Goal: Information Seeking & Learning: Learn about a topic

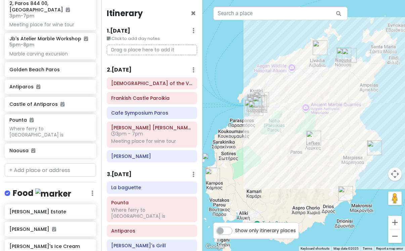
scroll to position [0, 0]
click at [145, 87] on div "[DEMOGRAPHIC_DATA] of the Virgin [PERSON_NAME]" at bounding box center [151, 82] width 81 height 9
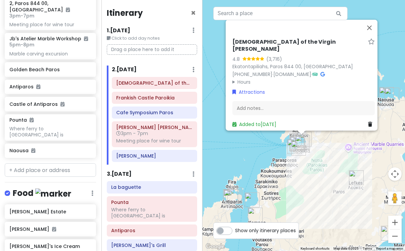
click at [239, 80] on summary "Hours" at bounding box center [303, 81] width 142 height 7
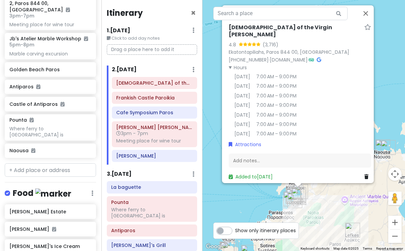
drag, startPoint x: 253, startPoint y: 144, endPoint x: 249, endPoint y: 197, distance: 53.9
click at [249, 197] on div "Holy Shrine of the Virgin [PERSON_NAME] 4.8 (3,716) [GEOGRAPHIC_DATA], Paros 84…" at bounding box center [304, 125] width 203 height 251
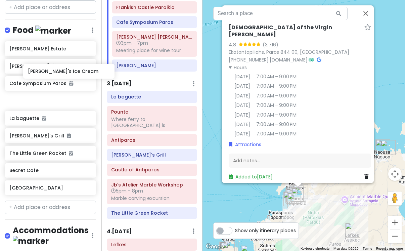
scroll to position [456, 1]
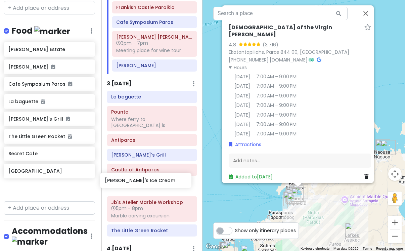
drag, startPoint x: 49, startPoint y: 60, endPoint x: 144, endPoint y: 181, distance: 153.7
click at [144, 181] on div "Paros Private Change Dates Make a Copy Delete Trip Go Pro ⚡️ Give Feedback 💡 Su…" at bounding box center [202, 125] width 405 height 251
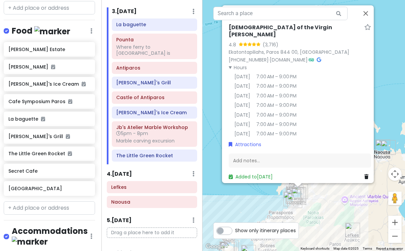
scroll to position [164, 0]
click at [132, 152] on h6 "The Little Green Rocket" at bounding box center [154, 155] width 76 height 6
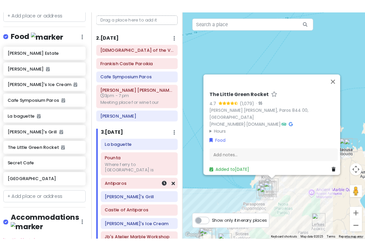
scroll to position [38, 0]
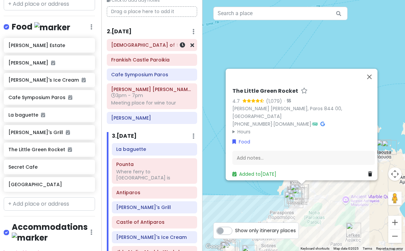
click at [156, 47] on h6 "[DEMOGRAPHIC_DATA] of the Virgin [PERSON_NAME]" at bounding box center [151, 45] width 81 height 6
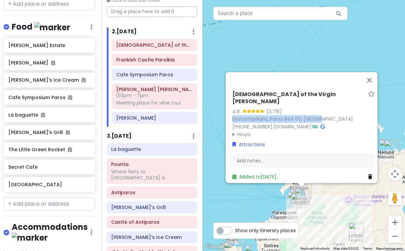
drag, startPoint x: 316, startPoint y: 114, endPoint x: 227, endPoint y: 115, distance: 89.0
click at [230, 115] on div "Holy Shrine of the Virgin Mary Ekatontapyliani 4.8 (3,716) Ekatontapiliahs, Par…" at bounding box center [304, 135] width 148 height 95
copy link "Ekatontapiliahs, Paros 844 00, Greece"
click at [244, 130] on summary "Hours" at bounding box center [303, 133] width 142 height 7
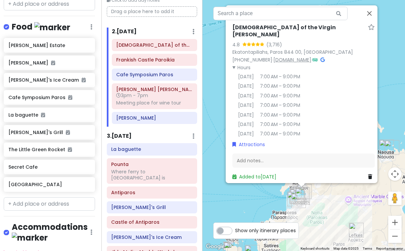
click at [311, 56] on link "www.ekatontapyliani.gr" at bounding box center [292, 59] width 38 height 7
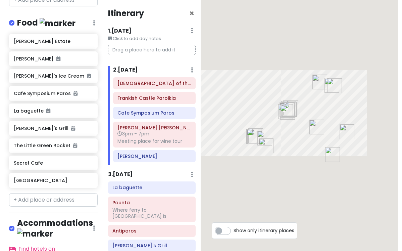
scroll to position [452, 0]
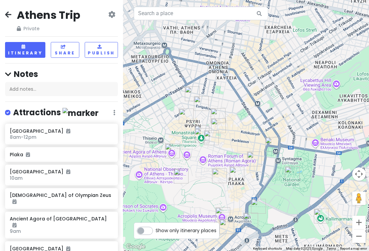
click at [10, 13] on icon at bounding box center [8, 14] width 6 height 5
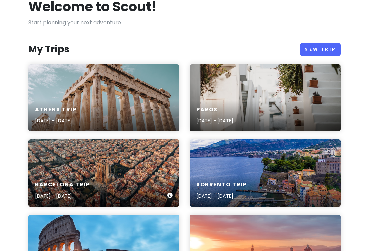
scroll to position [53, 0]
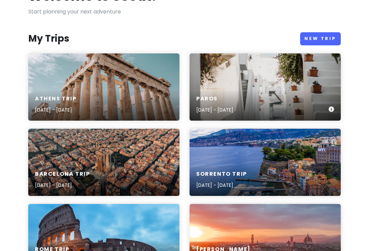
click at [222, 96] on h6 "Paros" at bounding box center [214, 98] width 37 height 7
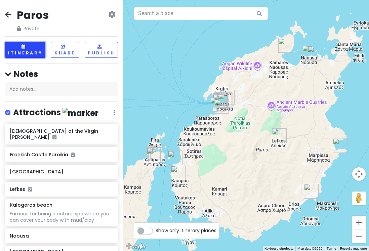
click at [21, 53] on button "Itinerary" at bounding box center [25, 50] width 40 height 16
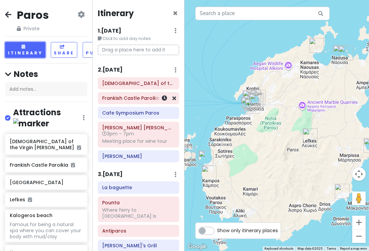
click at [137, 97] on h6 "Frankish Castle Paroikia" at bounding box center [138, 98] width 72 height 6
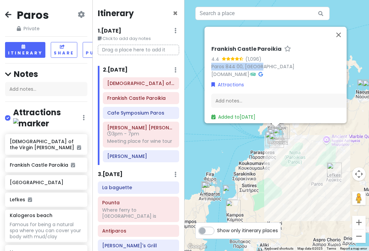
drag, startPoint x: 263, startPoint y: 63, endPoint x: 208, endPoint y: 63, distance: 55.8
click at [208, 63] on div "Frankish Castle Paroikia 4.4 (1,096) Paros 844 00, [GEOGRAPHIC_DATA] [DOMAIN_NA…" at bounding box center [275, 75] width 142 height 96
copy link "Paros 844 00, [GEOGRAPHIC_DATA]"
click at [150, 114] on h6 "Cafe Symposium Paros" at bounding box center [140, 113] width 67 height 6
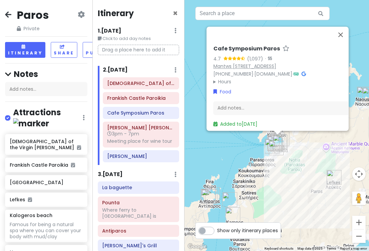
drag, startPoint x: 333, startPoint y: 63, endPoint x: 215, endPoint y: 62, distance: 117.9
click at [215, 62] on div "Mantws [STREET_ADDRESS]" at bounding box center [284, 66] width 142 height 8
copy link "Mantws [STREET_ADDRESS]"
click at [225, 78] on summary "Hours" at bounding box center [284, 81] width 142 height 7
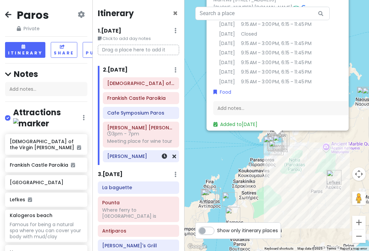
click at [132, 156] on h6 "[PERSON_NAME]" at bounding box center [140, 156] width 67 height 6
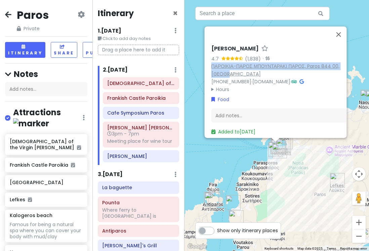
drag, startPoint x: 230, startPoint y: 69, endPoint x: 212, endPoint y: 61, distance: 20.1
click at [211, 62] on div "ΠΑΡΟΙΚΙΑ-ΠΑΡΟΣ ΜΠΟΥΝΤΑΡΑΚΙ ΠΑΡΟΣ, Paros 844 00, [GEOGRAPHIC_DATA]" at bounding box center [282, 69] width 142 height 15
copy link "ΠΑΡΟΙΚΙΑ-ΠΑΡΟΣ ΜΠΟΥΝΤΑΡΑΚΙ ΠΑΡΟΣ, Paros 844 00, [GEOGRAPHIC_DATA]"
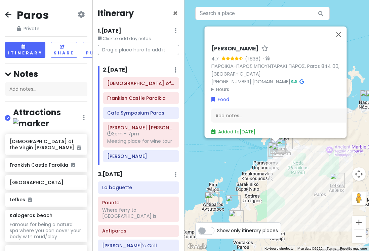
click at [221, 85] on summary "Hours" at bounding box center [282, 88] width 142 height 7
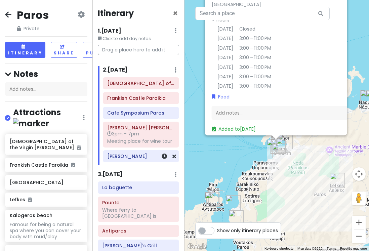
scroll to position [5, 0]
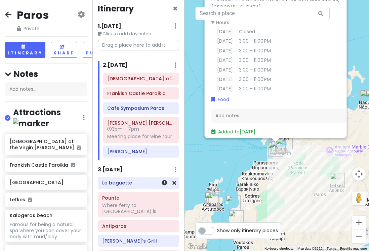
click at [132, 182] on h6 "La baguette" at bounding box center [138, 183] width 72 height 6
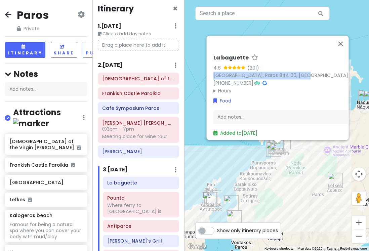
drag, startPoint x: 305, startPoint y: 70, endPoint x: 212, endPoint y: 69, distance: 92.4
click at [212, 69] on div "La baguette 4.8 (291) [GEOGRAPHIC_DATA] 844 00, [GEOGRAPHIC_DATA] [PHONE_NUMBER…" at bounding box center [284, 96] width 148 height 88
copy link "[GEOGRAPHIC_DATA], Paros 844 00, [GEOGRAPHIC_DATA]"
click at [221, 87] on summary "Hours" at bounding box center [284, 90] width 142 height 7
click at [221, 153] on small "[DATE]" at bounding box center [227, 156] width 16 height 7
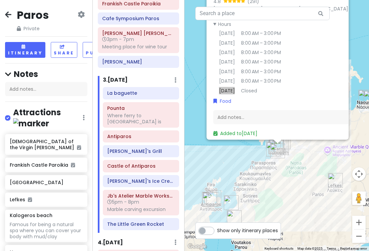
scroll to position [95, 0]
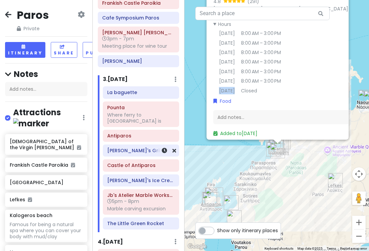
click at [156, 145] on div at bounding box center [164, 150] width 23 height 11
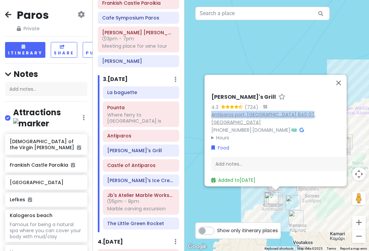
drag, startPoint x: 309, startPoint y: 118, endPoint x: 212, endPoint y: 118, distance: 96.4
click at [212, 118] on div "Antiparos port, [GEOGRAPHIC_DATA] 840 07, [GEOGRAPHIC_DATA]" at bounding box center [282, 117] width 142 height 15
copy link "Antiparos port, [GEOGRAPHIC_DATA] 840 07, [GEOGRAPHIC_DATA]"
click at [219, 134] on summary "Hours" at bounding box center [282, 137] width 142 height 7
click at [219, 200] on small "[DATE]" at bounding box center [225, 203] width 16 height 7
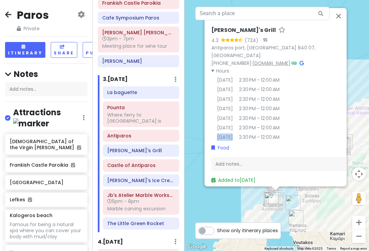
click at [290, 59] on link "[DOMAIN_NAME]" at bounding box center [271, 62] width 38 height 7
click at [149, 162] on h6 "Castle of Antiparos" at bounding box center [140, 165] width 67 height 6
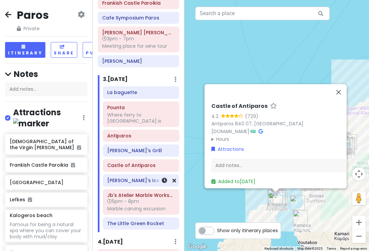
click at [145, 178] on div "[PERSON_NAME]'s Ice Cream" at bounding box center [140, 180] width 67 height 9
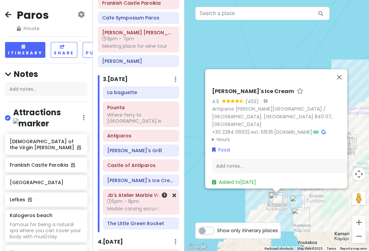
click at [134, 198] on span "5pm - 8pm" at bounding box center [123, 201] width 32 height 7
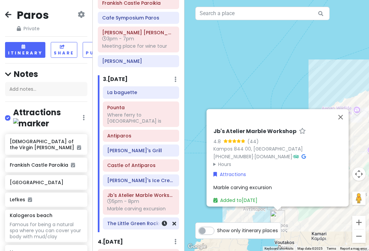
click at [139, 220] on h6 "The Little Green Rocket" at bounding box center [140, 223] width 67 height 6
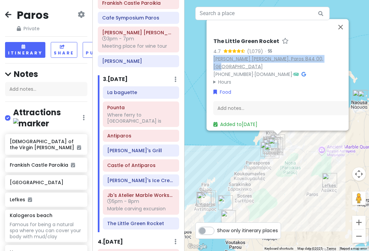
drag, startPoint x: 328, startPoint y: 61, endPoint x: 213, endPoint y: 62, distance: 115.5
click at [213, 62] on div "[PERSON_NAME] [PERSON_NAME], Paros 844 00, [GEOGRAPHIC_DATA]" at bounding box center [284, 62] width 142 height 15
copy link "[PERSON_NAME] [PERSON_NAME], Paros 844 00, [GEOGRAPHIC_DATA]"
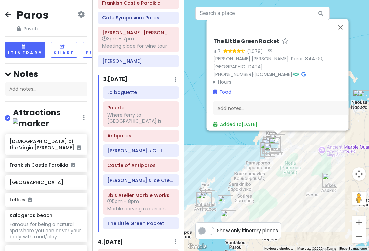
click at [224, 79] on summary "Hours" at bounding box center [284, 81] width 142 height 7
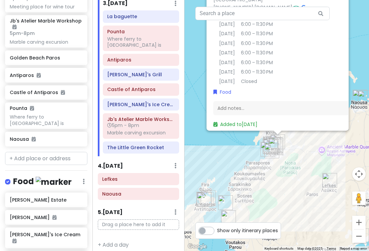
scroll to position [314, 0]
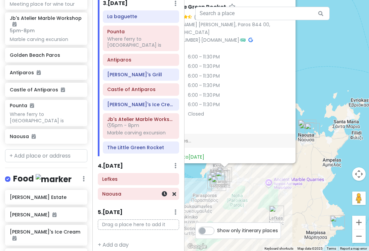
drag, startPoint x: 206, startPoint y: 160, endPoint x: 151, endPoint y: 191, distance: 63.7
click at [151, 192] on div "Paros Private Change Dates Make a Copy Delete Trip Go Pro ⚡️ Give Feedback 💡 Su…" at bounding box center [184, 125] width 369 height 251
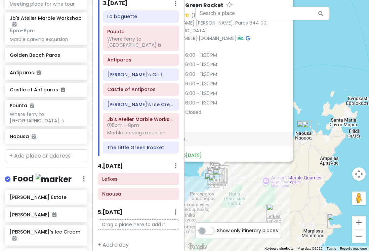
drag, startPoint x: 249, startPoint y: 190, endPoint x: 257, endPoint y: 184, distance: 9.8
click at [257, 184] on div "The Little Green Rocket 4.7 (1,079) · Christou Konstantopoulos, Paros 844 00, […" at bounding box center [276, 125] width 184 height 251
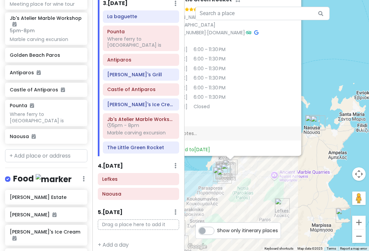
click at [291, 177] on div "The Little Green Rocket 4.7 (1,079) · Christou Konstantopoulos, Paros 844 00, […" at bounding box center [276, 125] width 184 height 251
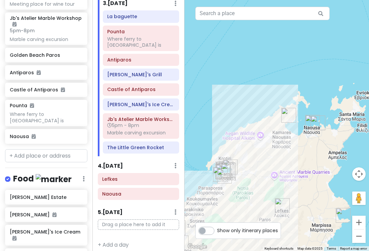
click at [273, 176] on div at bounding box center [276, 125] width 184 height 251
